Goal: Task Accomplishment & Management: Use online tool/utility

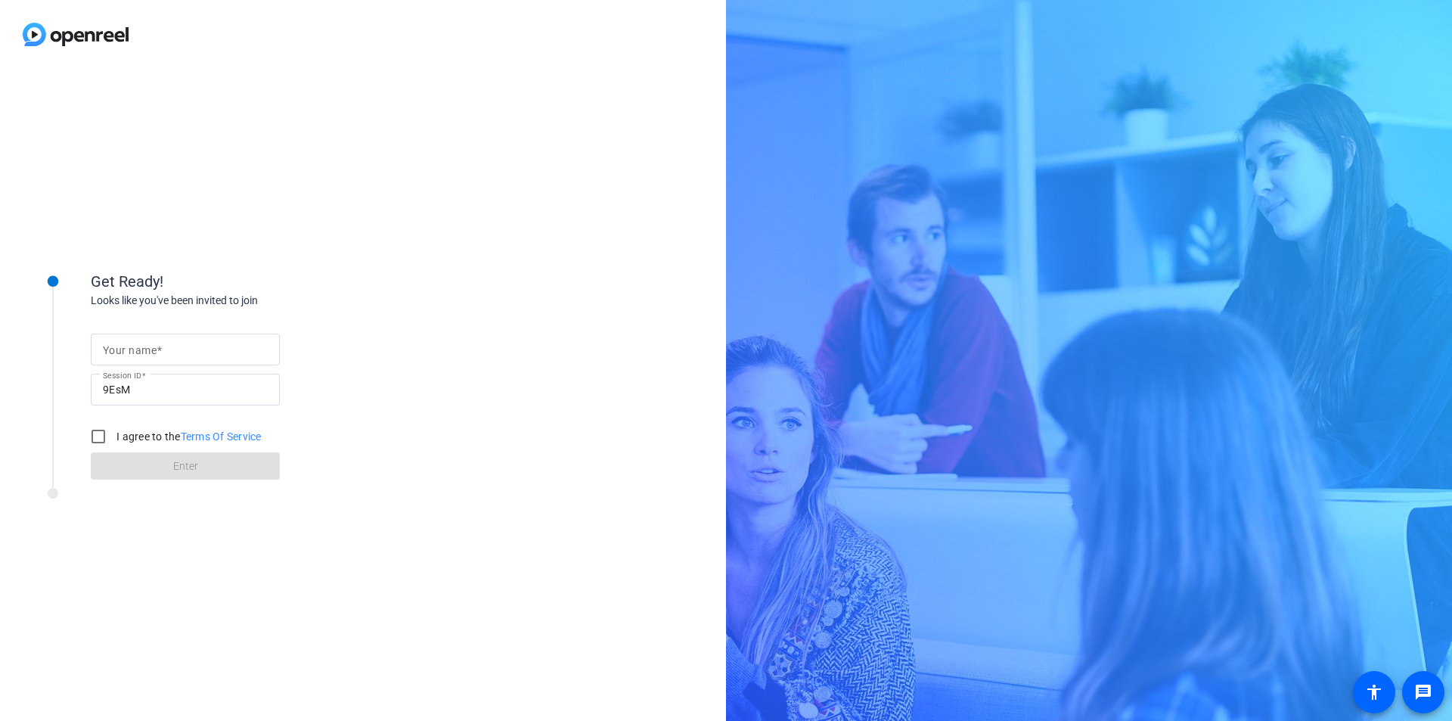
click at [181, 324] on div "Your name Session ID 9EsM I agree to the Terms Of Service Enter" at bounding box center [242, 395] width 302 height 172
click at [184, 351] on input "Your name" at bounding box center [185, 349] width 165 height 18
type input "shanshan"
click at [99, 429] on input "I agree to the Terms Of Service" at bounding box center [98, 436] width 30 height 30
checkbox input "true"
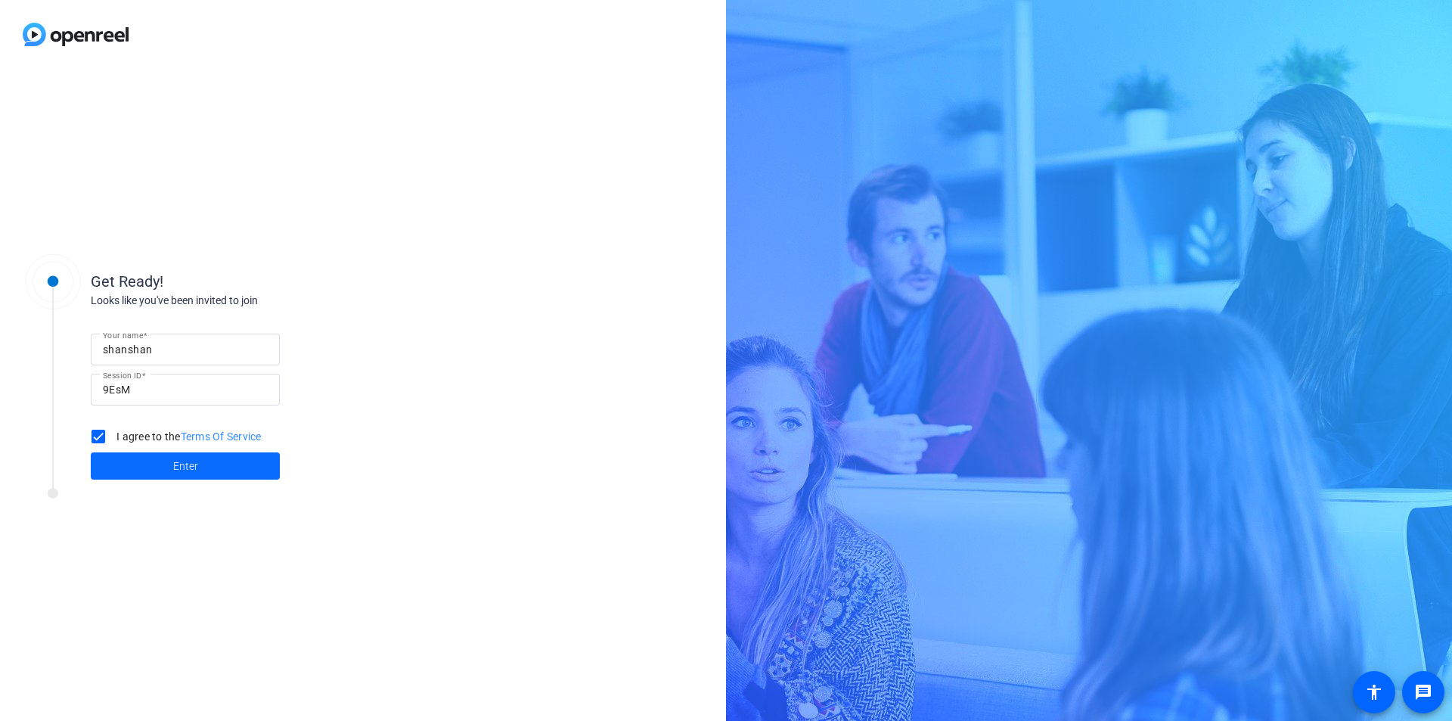
click at [149, 467] on span at bounding box center [185, 466] width 189 height 36
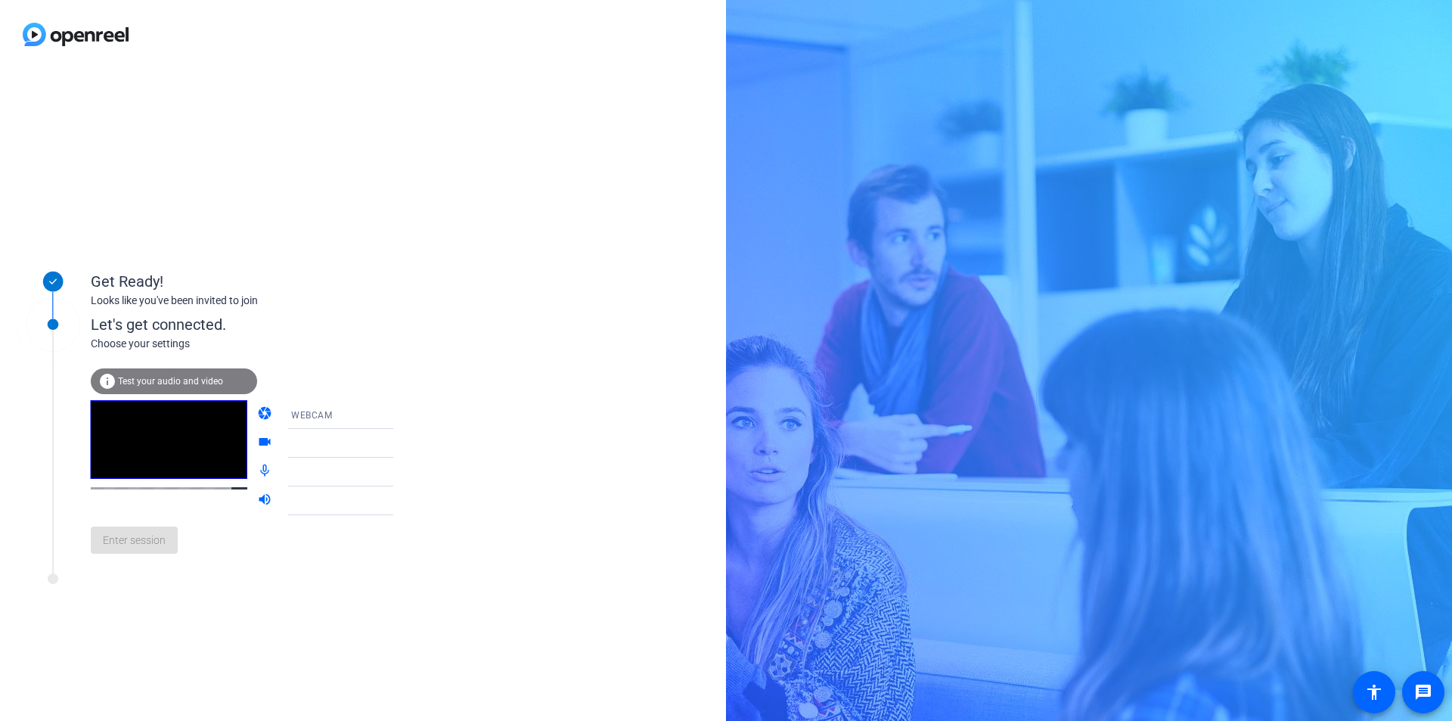
click at [399, 419] on icon at bounding box center [408, 414] width 18 height 18
click at [406, 383] on div at bounding box center [726, 360] width 1452 height 721
click at [399, 440] on icon at bounding box center [408, 443] width 18 height 18
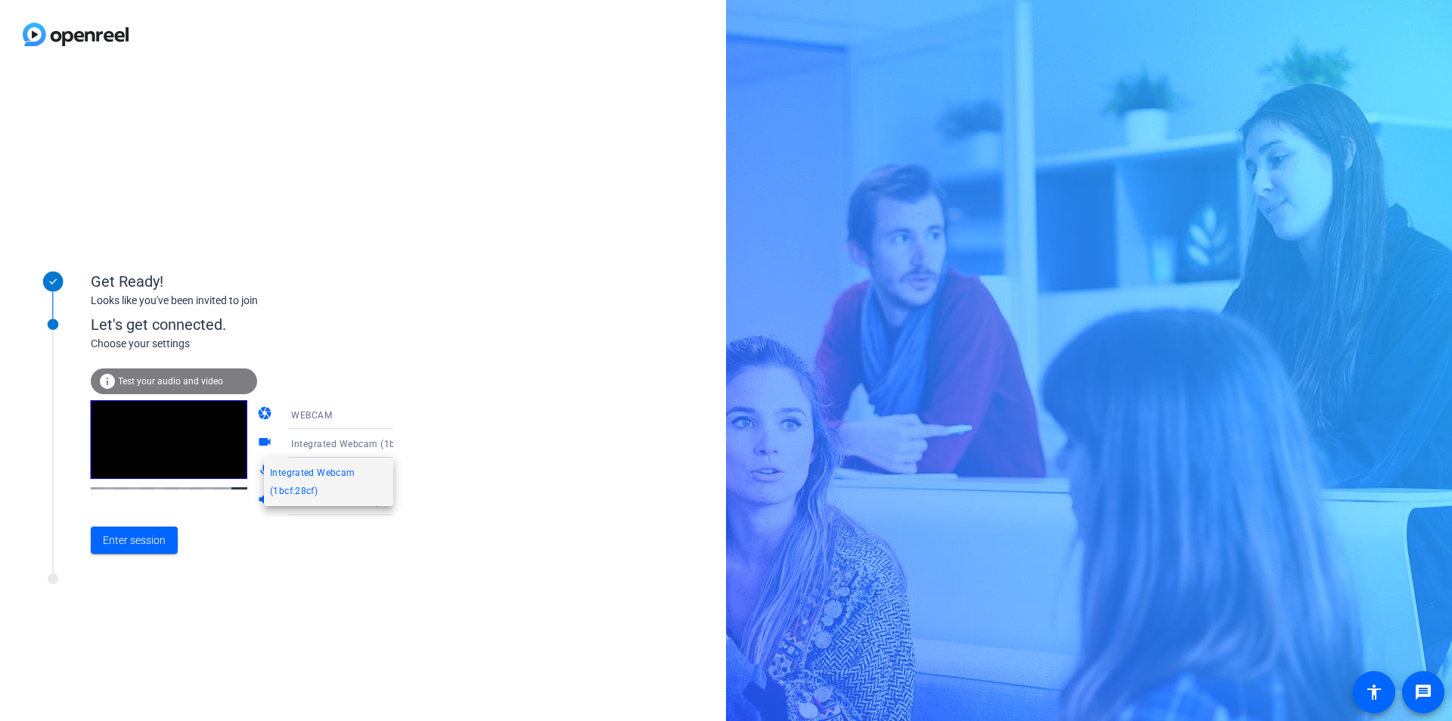
click at [445, 414] on div at bounding box center [726, 360] width 1452 height 721
click at [123, 541] on span "Enter session" at bounding box center [134, 540] width 63 height 16
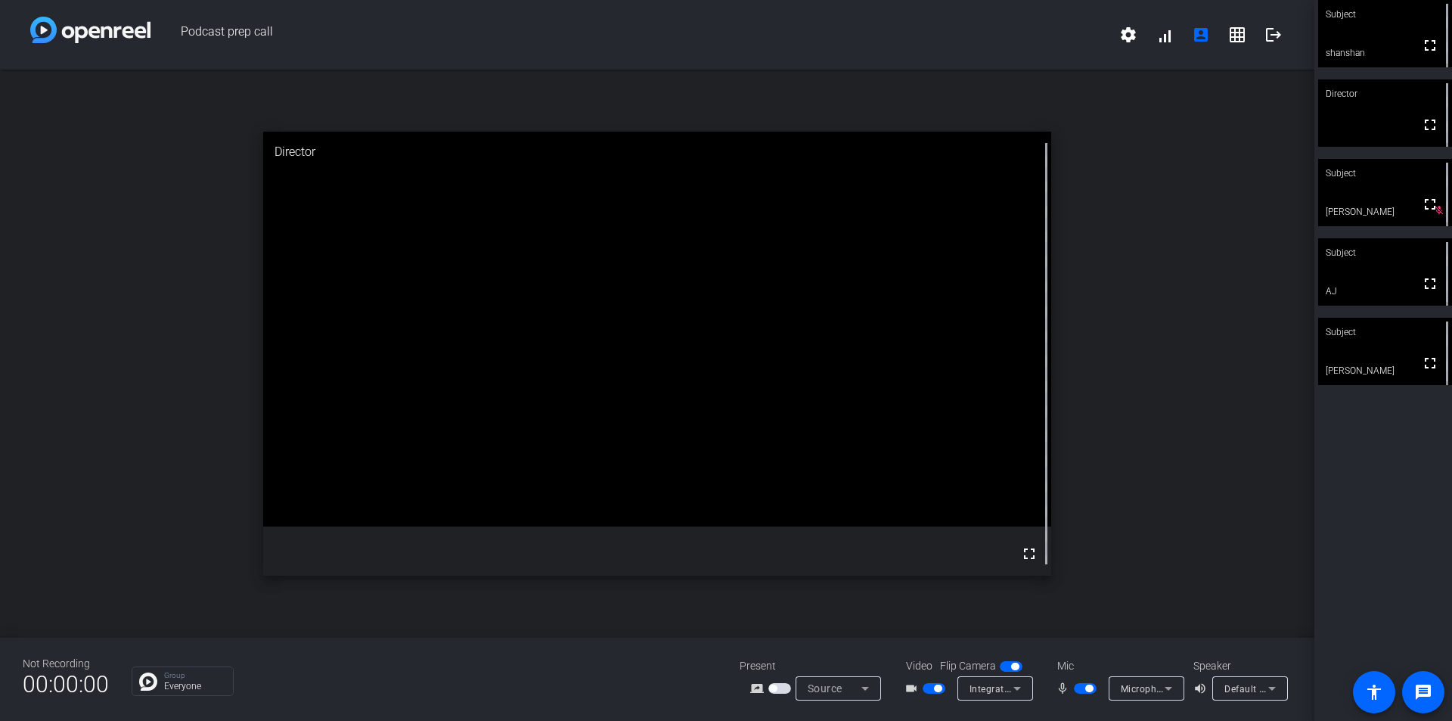
click at [1344, 598] on div "Subject fullscreen shanshan Director fullscreen Subject fullscreen [PERSON_NAME…" at bounding box center [1383, 360] width 138 height 721
click at [1083, 692] on span "button" at bounding box center [1085, 688] width 23 height 11
click at [634, 655] on div "Not Recording 00:00:00 Group Everyone Present screen_share_outline Source Video…" at bounding box center [657, 678] width 1314 height 83
click at [1095, 690] on span "button" at bounding box center [1085, 688] width 23 height 11
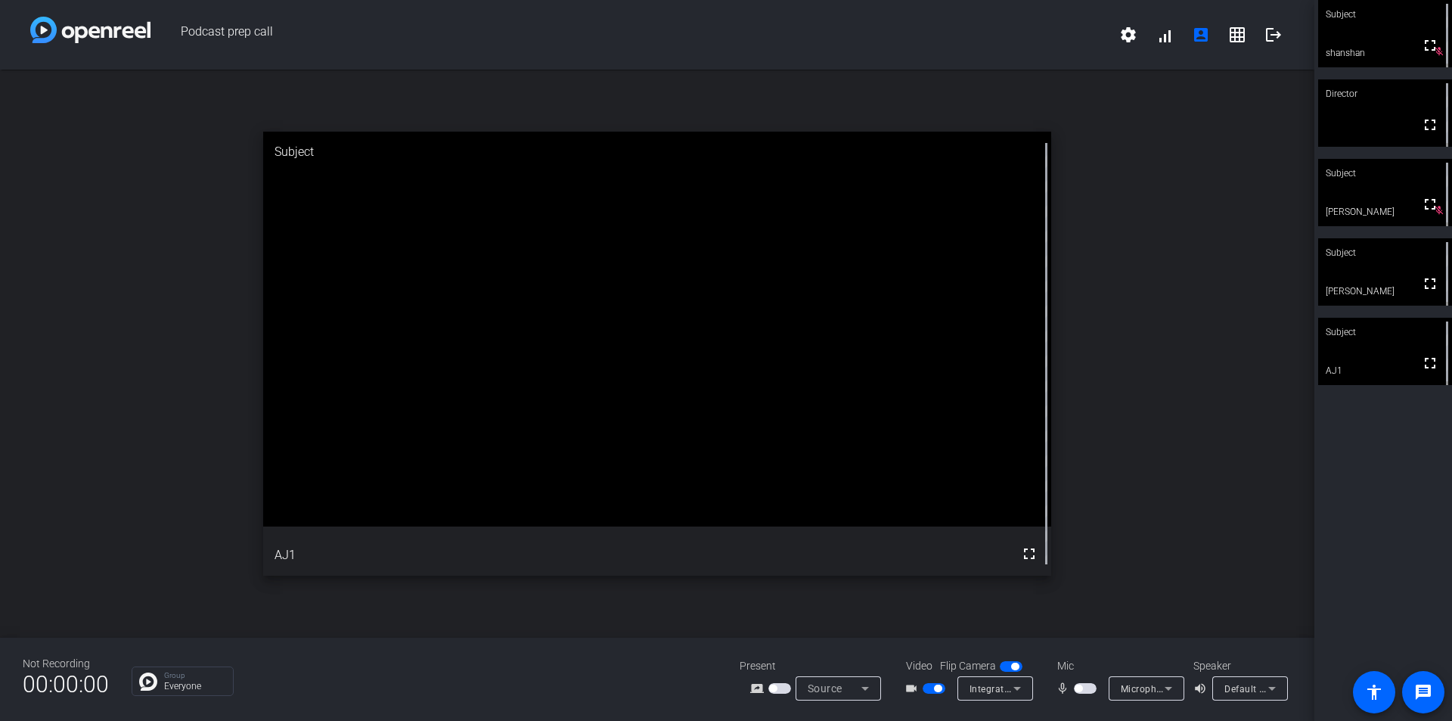
click at [1081, 689] on span "button" at bounding box center [1078, 688] width 8 height 8
click at [1087, 690] on span "button" at bounding box center [1089, 688] width 8 height 8
click at [1220, 514] on div "open_in_new Director fullscreen" at bounding box center [657, 354] width 1314 height 568
click at [1090, 686] on span "button" at bounding box center [1085, 688] width 23 height 11
click at [1092, 684] on span "button" at bounding box center [1085, 688] width 23 height 11
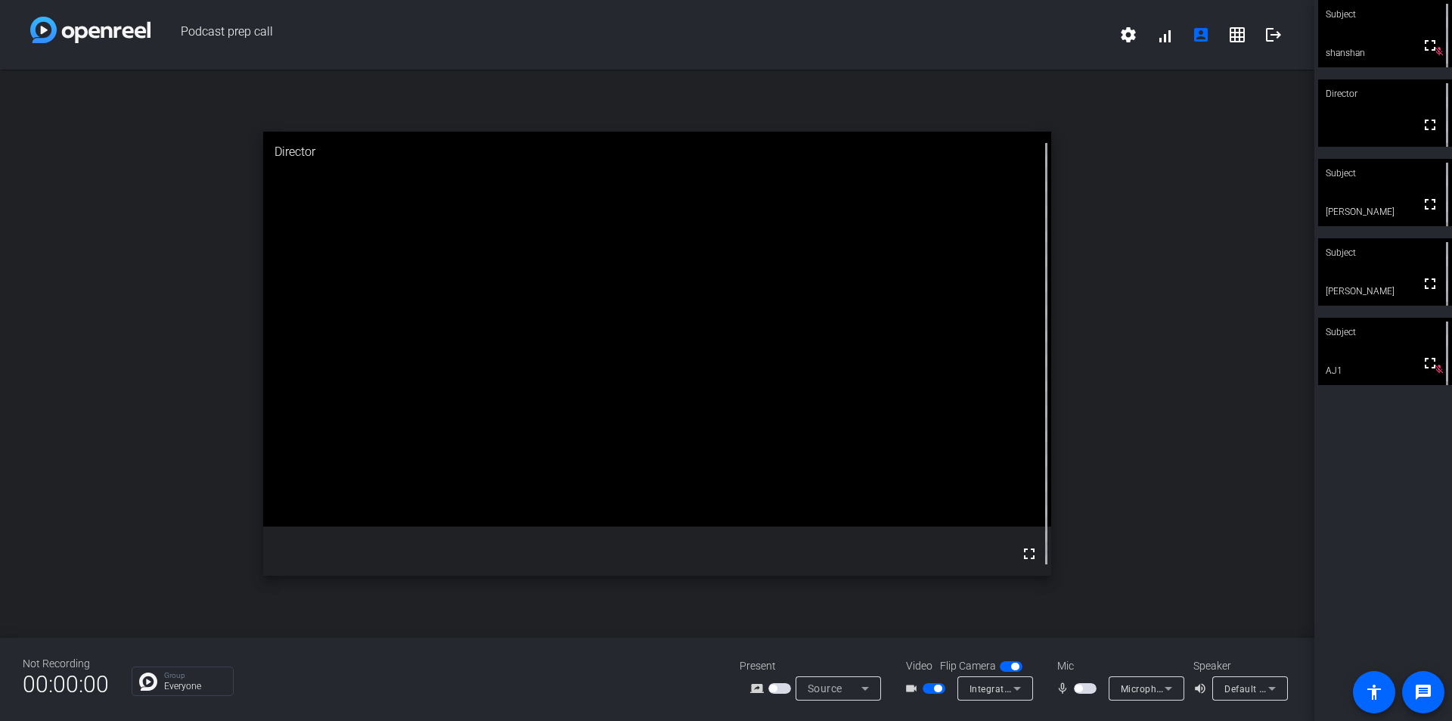
click at [1092, 691] on span "button" at bounding box center [1085, 688] width 23 height 11
drag, startPoint x: 1090, startPoint y: 687, endPoint x: 1019, endPoint y: 736, distance: 85.4
click at [1019, 720] on html "Accessibility Screen-Reader Guide, Feedback, and Issue Reporting | New window P…" at bounding box center [726, 360] width 1452 height 721
click at [1093, 683] on span "button" at bounding box center [1085, 688] width 23 height 11
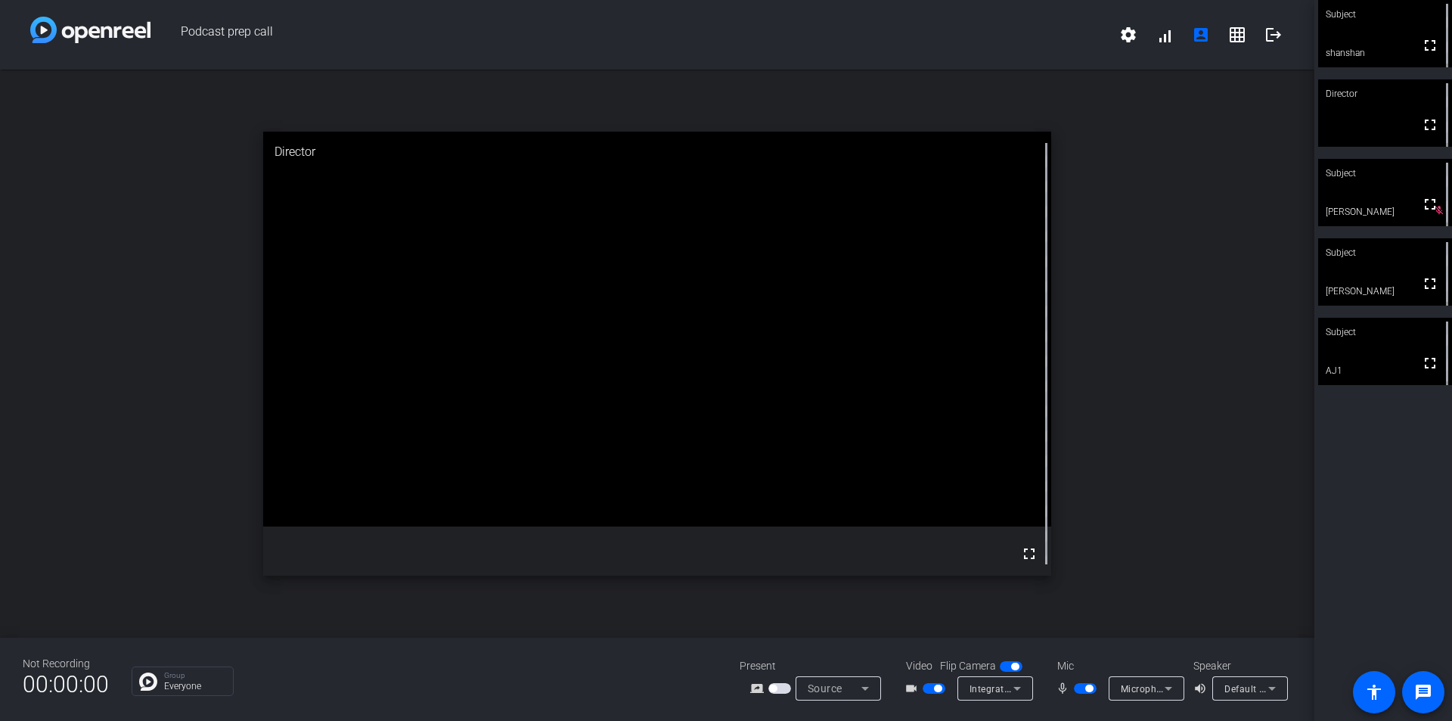
click at [1091, 680] on mat-slide-toggle at bounding box center [1087, 688] width 26 height 16
click at [1089, 687] on span "button" at bounding box center [1089, 688] width 8 height 8
